Goal: Information Seeking & Learning: Learn about a topic

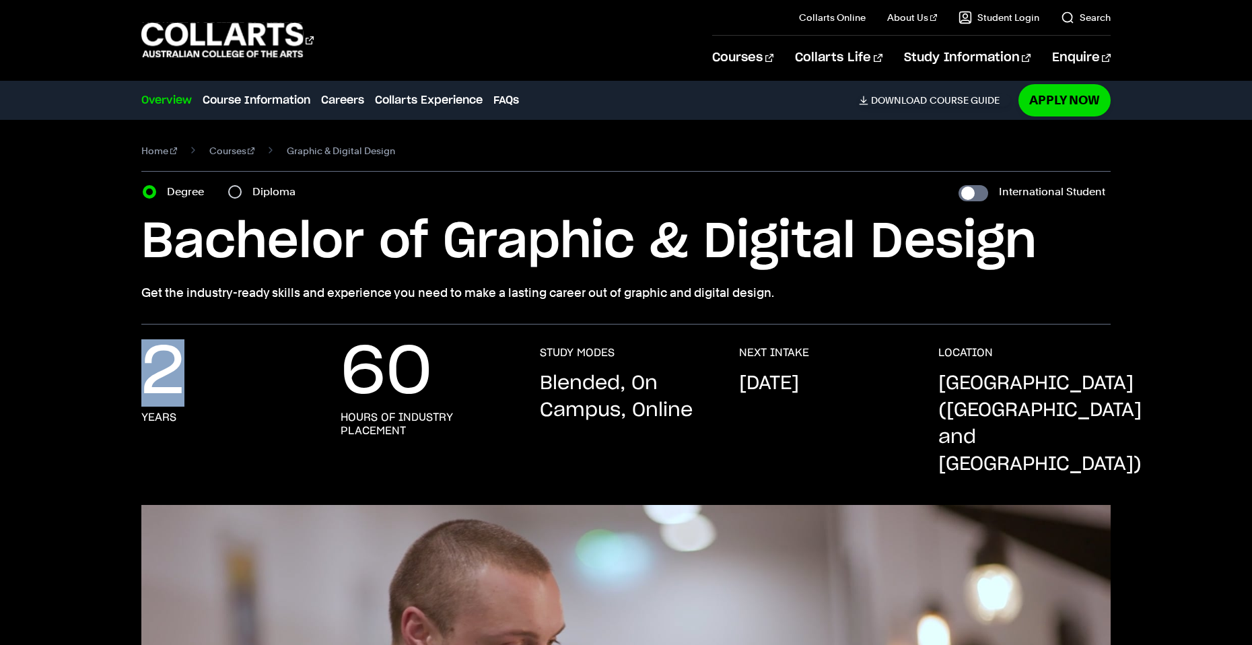
drag, startPoint x: 144, startPoint y: 349, endPoint x: 211, endPoint y: 369, distance: 69.6
click at [211, 369] on div "2 years" at bounding box center [227, 412] width 172 height 132
click at [228, 380] on div "2 years" at bounding box center [227, 412] width 172 height 132
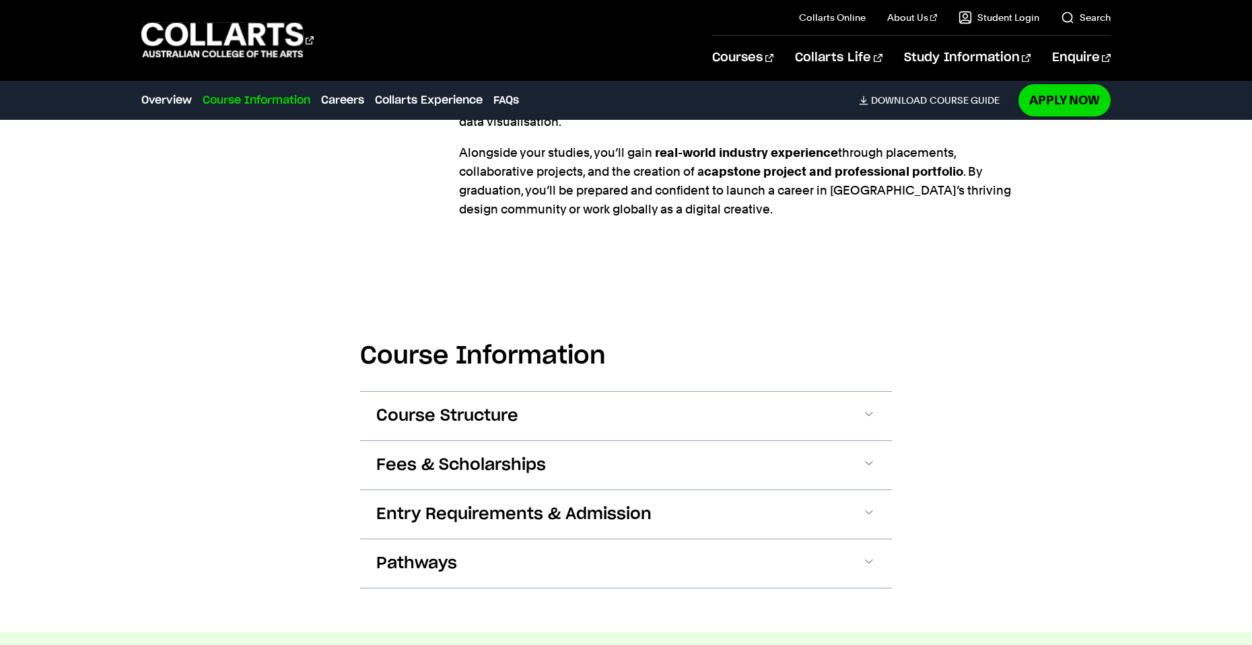
scroll to position [1413, 0]
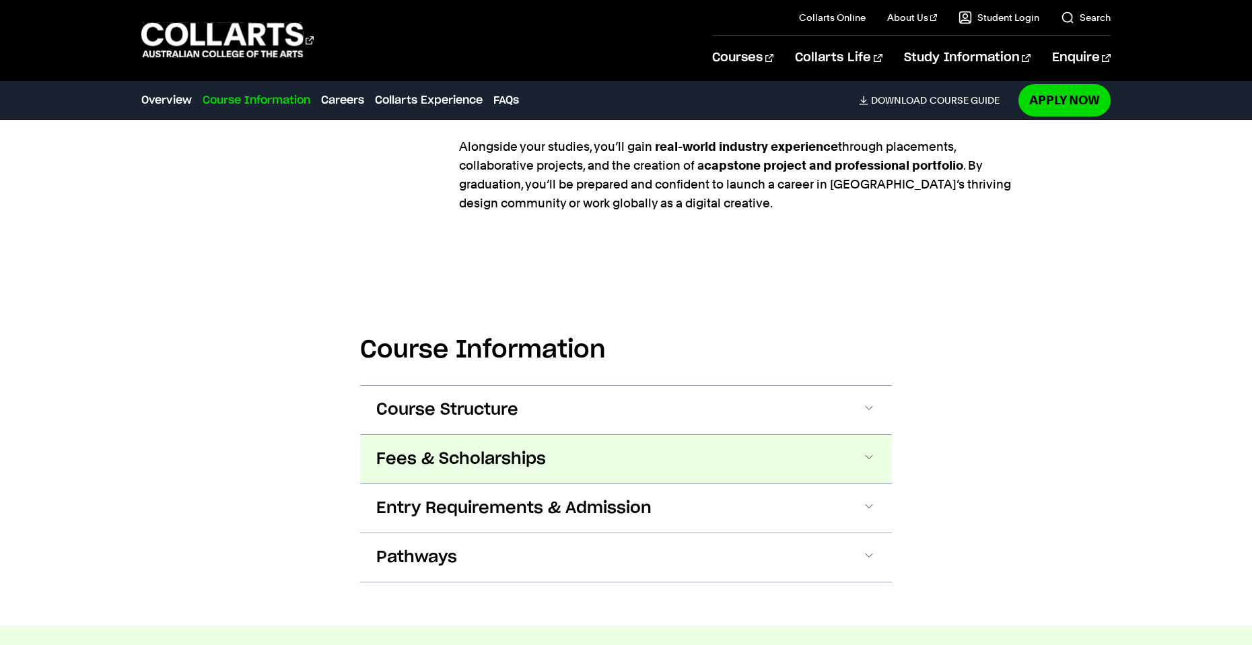
click at [416, 448] on span "Fees & Scholarships" at bounding box center [461, 459] width 170 height 22
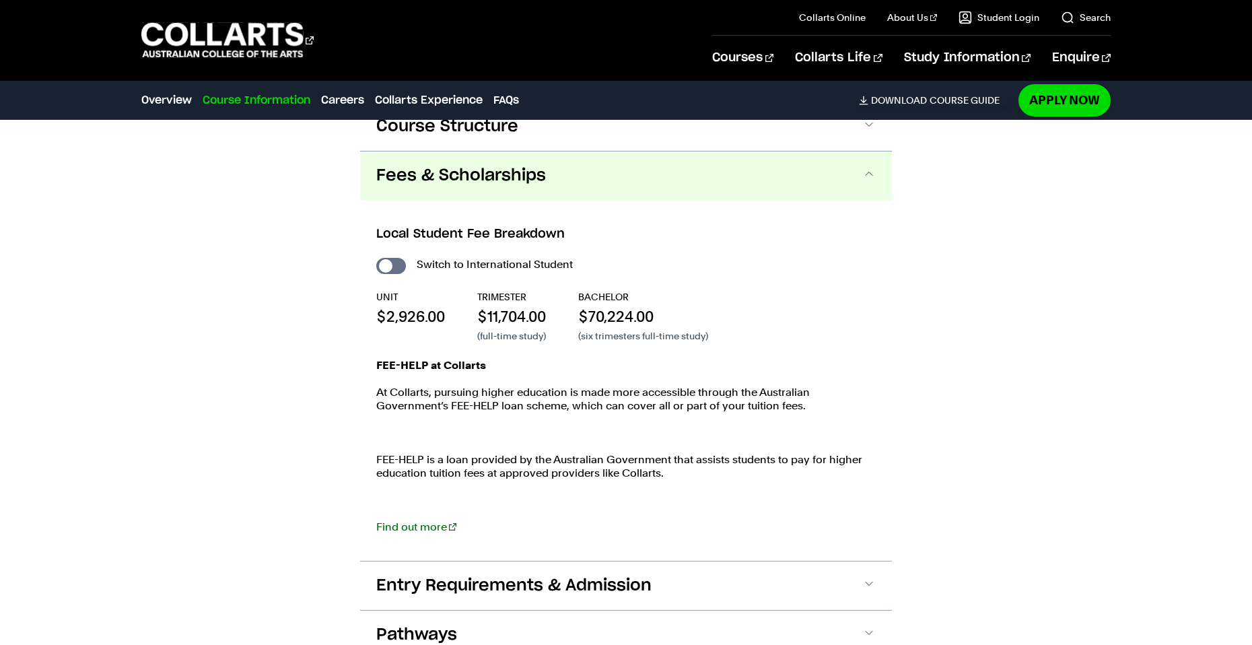
scroll to position [1700, 0]
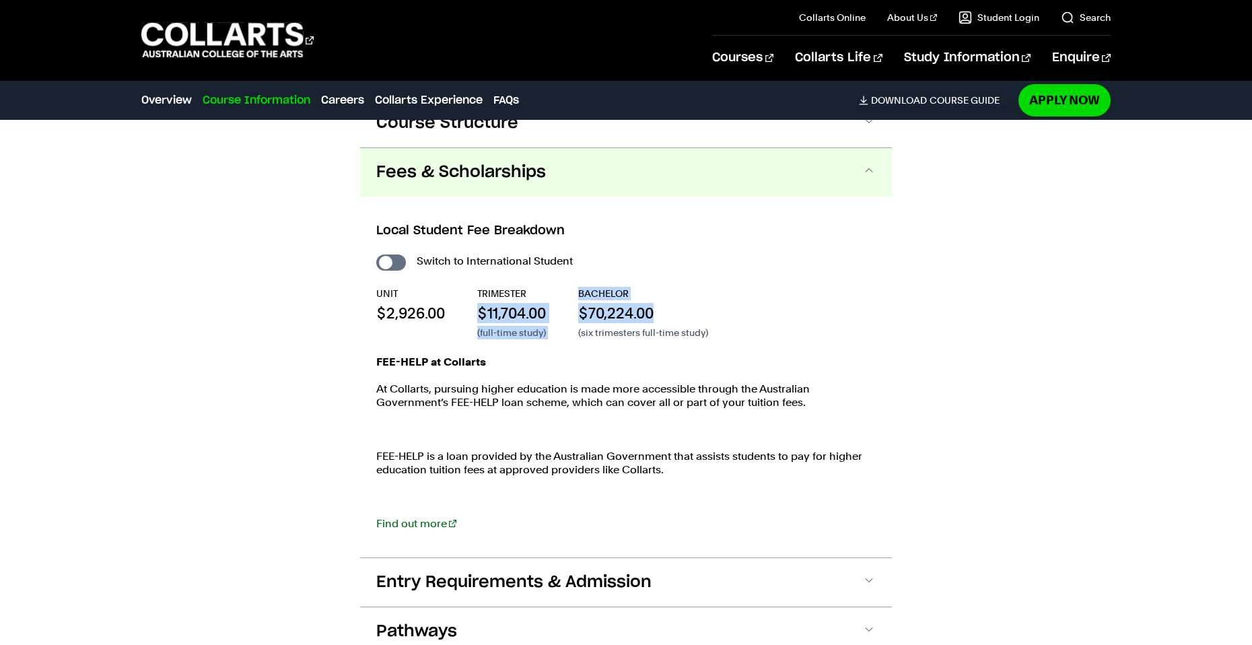
drag, startPoint x: 502, startPoint y: 283, endPoint x: 759, endPoint y: 287, distance: 257.1
click at [700, 287] on div "UNIT $2,926.00 TRIMESTER $11,704.00 (full-time study) BACHELOR $70,224.00 (six …" at bounding box center [625, 313] width 499 height 52
click at [764, 287] on div "UNIT $2,926.00 TRIMESTER $11,704.00 (full-time study) BACHELOR $70,224.00 (six …" at bounding box center [625, 313] width 499 height 52
drag, startPoint x: 708, startPoint y: 284, endPoint x: 568, endPoint y: 281, distance: 140.0
click at [568, 287] on div "UNIT $2,926.00 TRIMESTER $11,704.00 (full-time study) BACHELOR $70,224.00 (six …" at bounding box center [625, 313] width 499 height 52
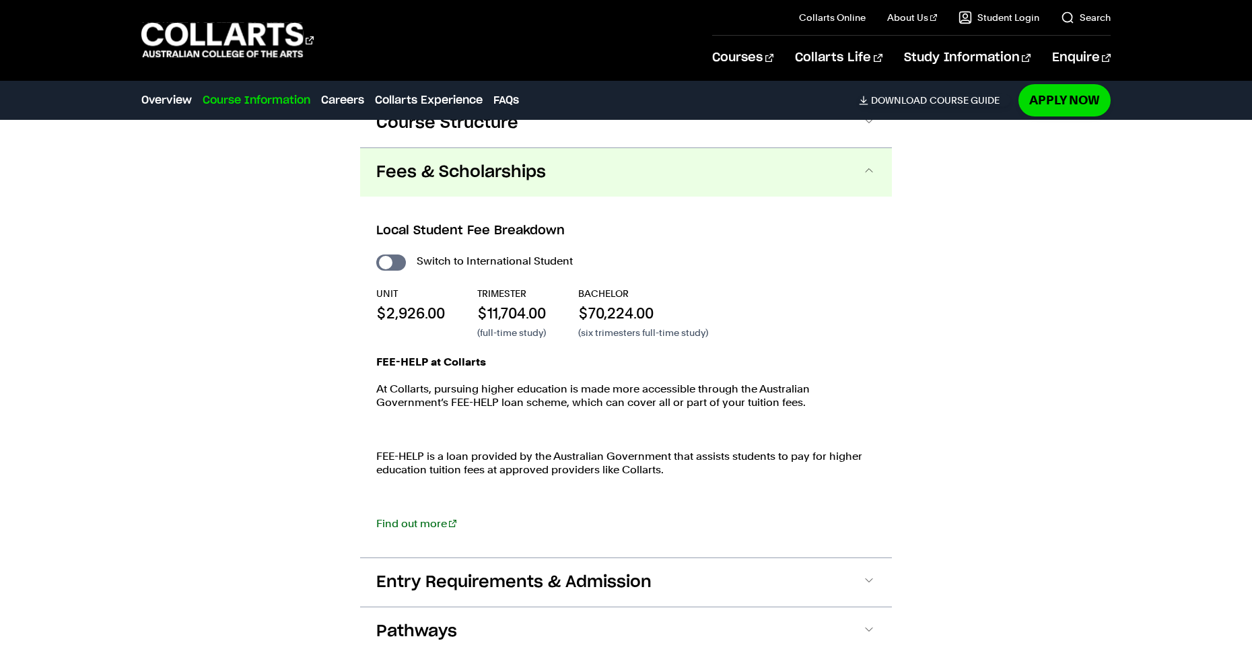
click at [572, 307] on div "UNIT $2,926.00 TRIMESTER $11,704.00 (full-time study) BACHELOR $70,224.00 (six …" at bounding box center [625, 313] width 499 height 52
click at [401, 254] on input "International Student" at bounding box center [391, 262] width 30 height 16
checkbox input "true"
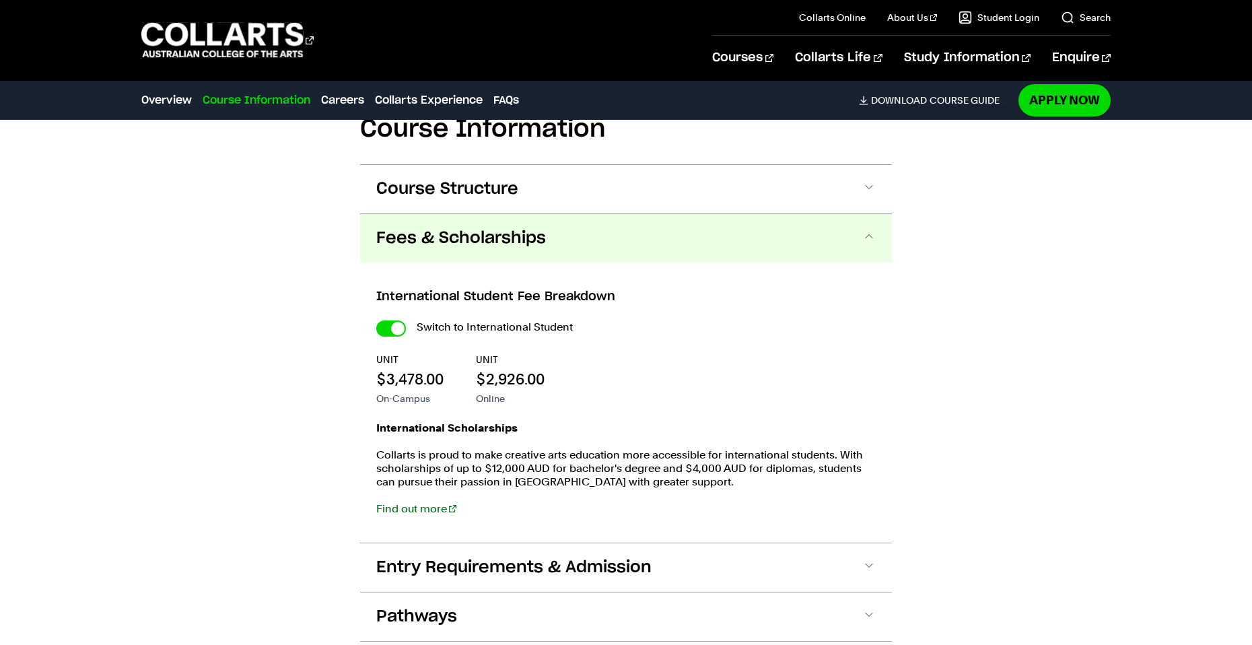
scroll to position [1498, 0]
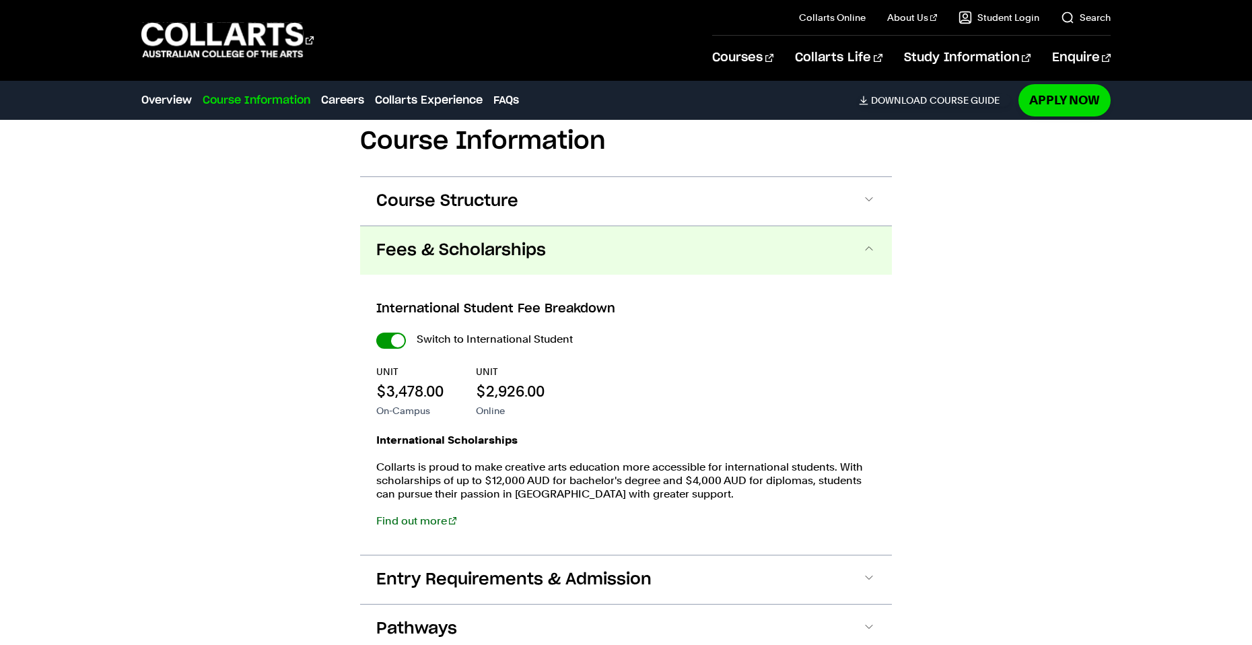
click at [390, 332] on input "International Student" at bounding box center [391, 340] width 30 height 16
checkbox input "false"
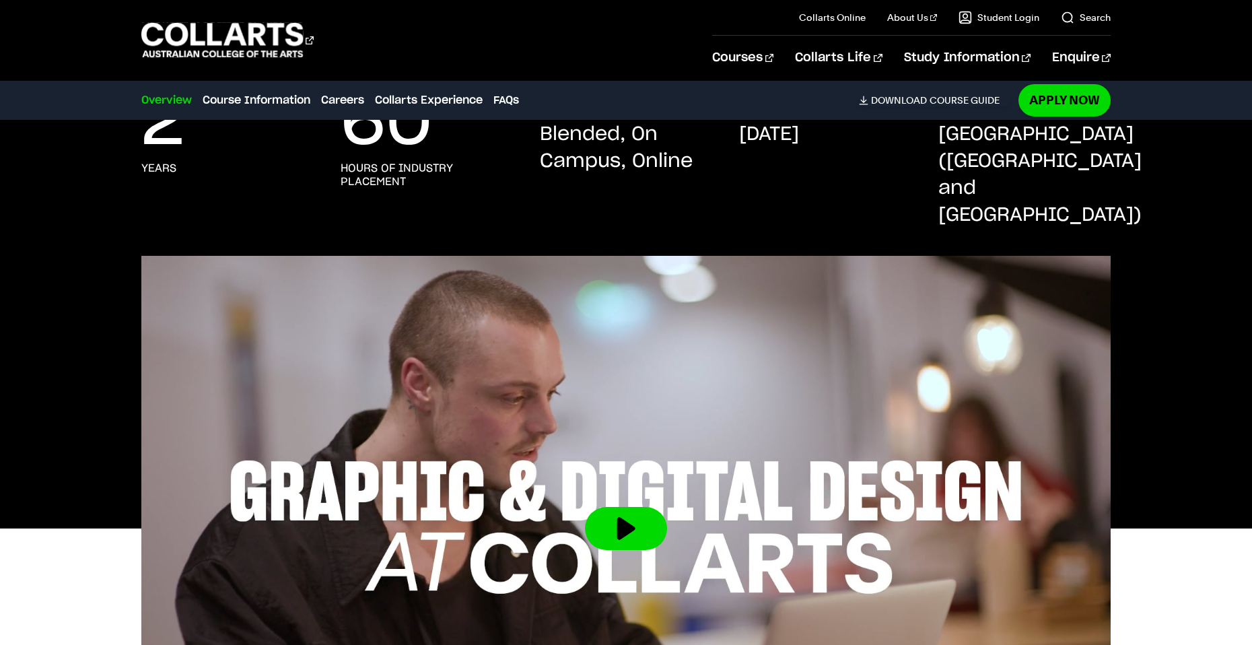
scroll to position [85, 0]
